Goal: Navigation & Orientation: Find specific page/section

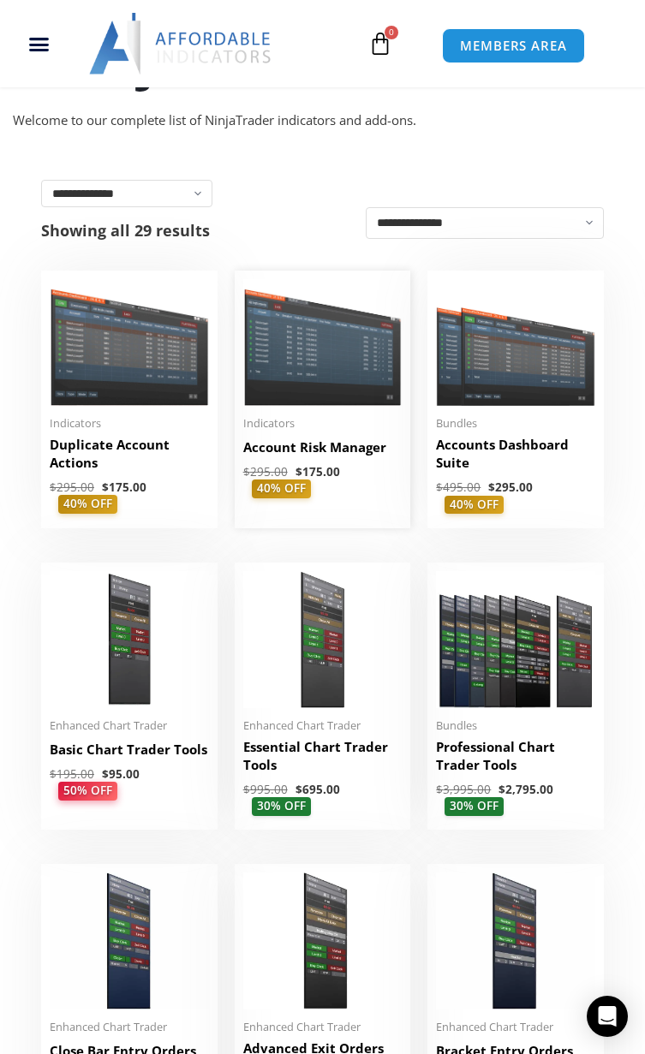
scroll to position [343, 0]
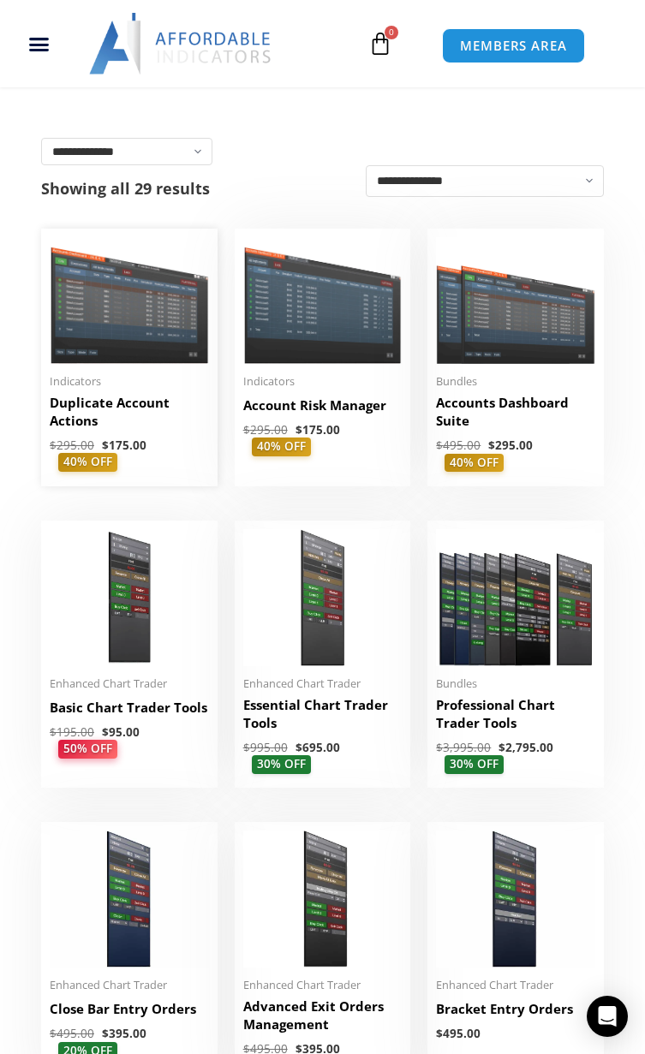
click at [102, 394] on h2 "Duplicate Account Actions" at bounding box center [129, 412] width 159 height 36
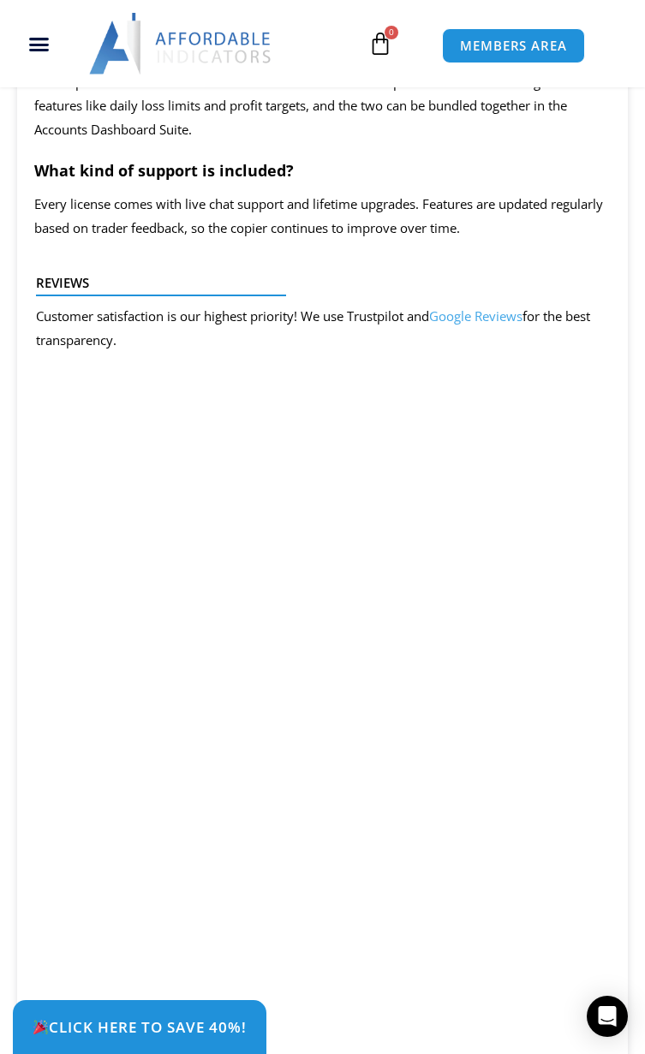
scroll to position [4454, 0]
